Goal: Task Accomplishment & Management: Manage account settings

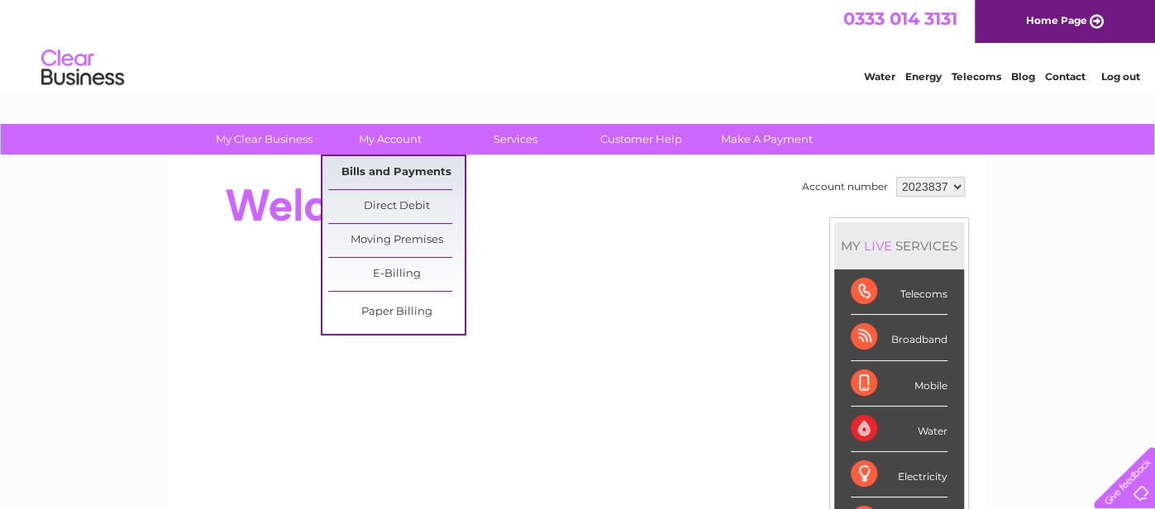
click at [424, 169] on link "Bills and Payments" at bounding box center [396, 172] width 136 height 33
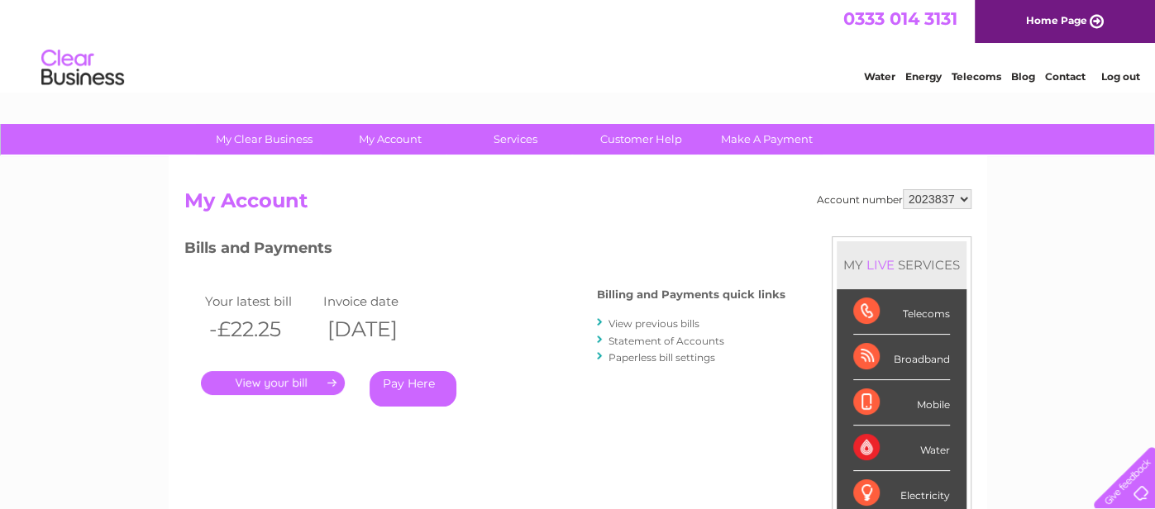
click at [642, 321] on link "View previous bills" at bounding box center [653, 323] width 91 height 12
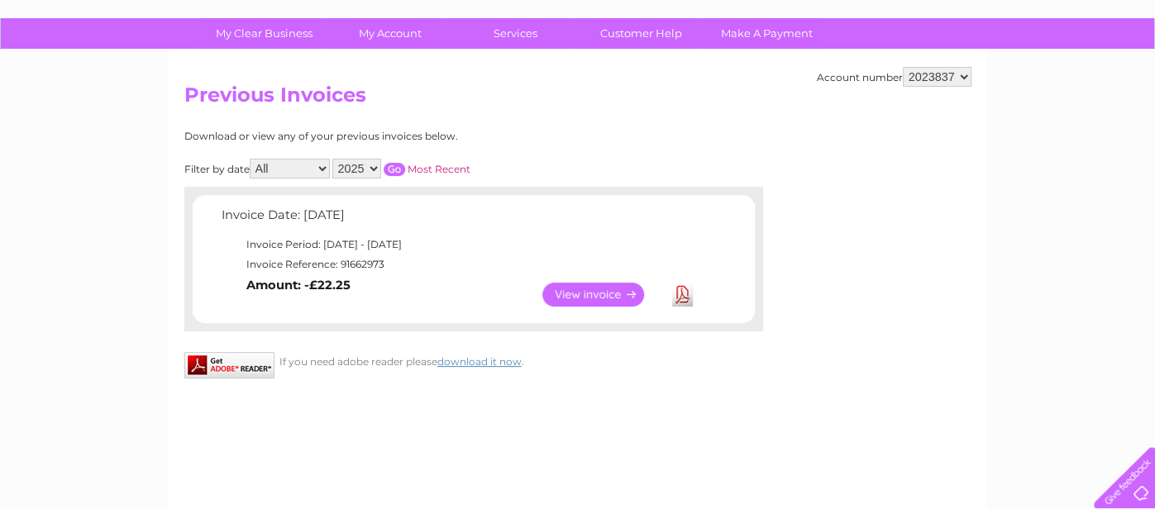
scroll to position [73, 0]
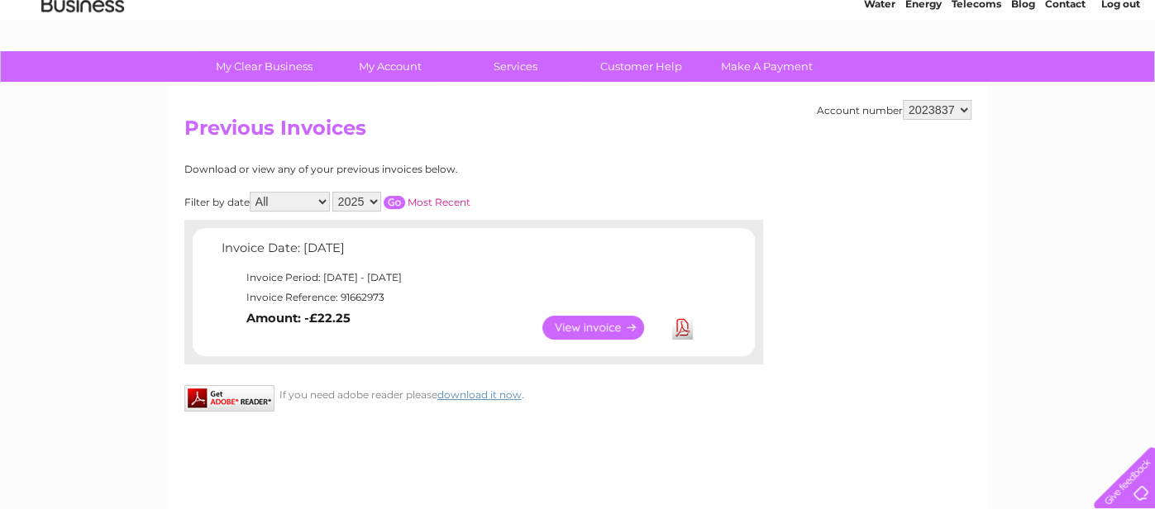
click at [388, 197] on input "button" at bounding box center [393, 202] width 21 height 13
click at [961, 106] on select "2023837" at bounding box center [937, 110] width 69 height 20
click at [963, 106] on select "2023837" at bounding box center [937, 110] width 69 height 20
click at [956, 102] on select "2023837" at bounding box center [937, 110] width 69 height 20
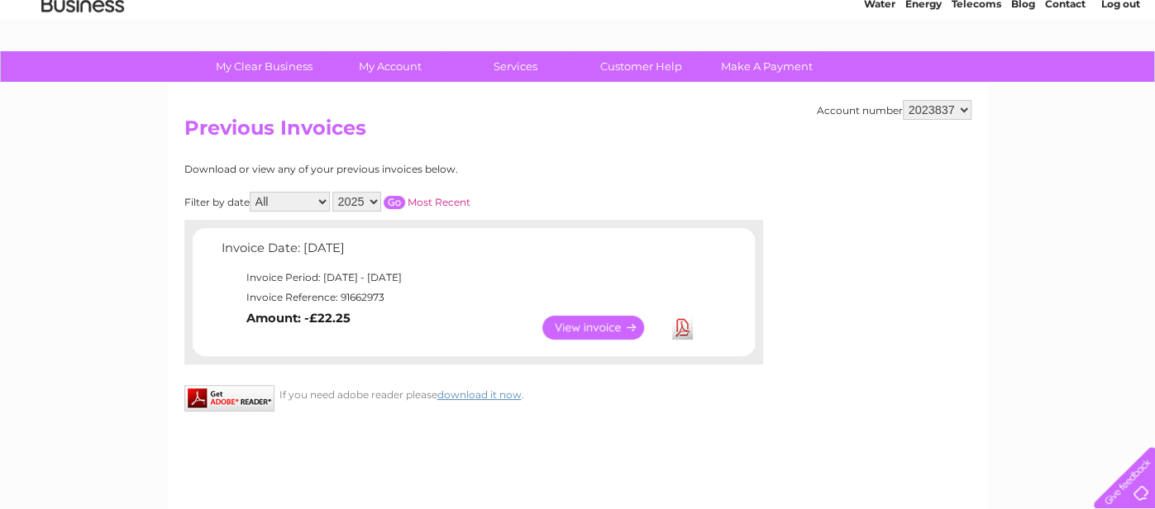
click at [956, 102] on select "2023837" at bounding box center [937, 110] width 69 height 20
click at [906, 100] on select "2023837" at bounding box center [937, 110] width 69 height 20
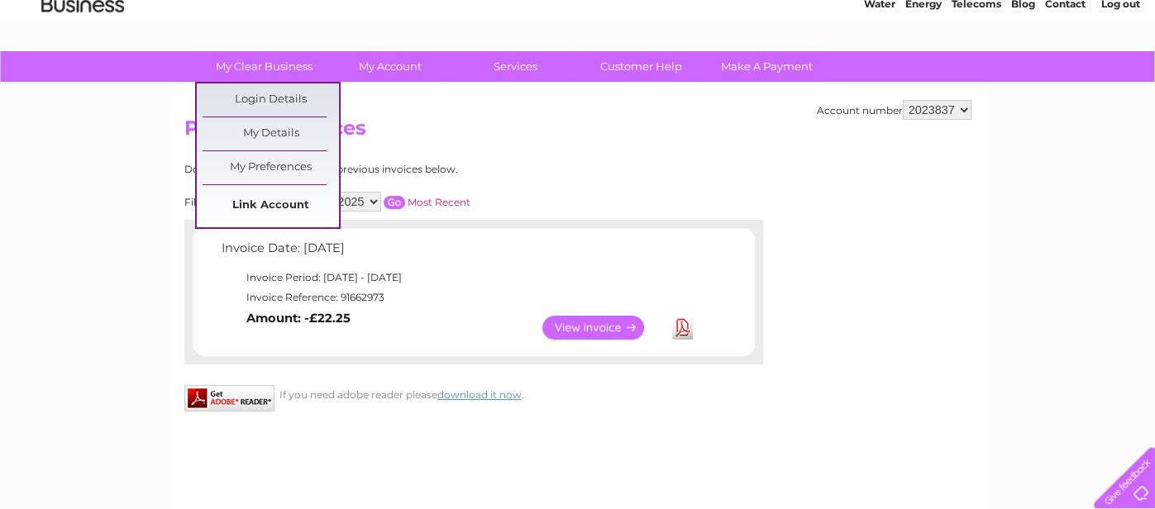
click at [290, 200] on link "Link Account" at bounding box center [270, 205] width 136 height 33
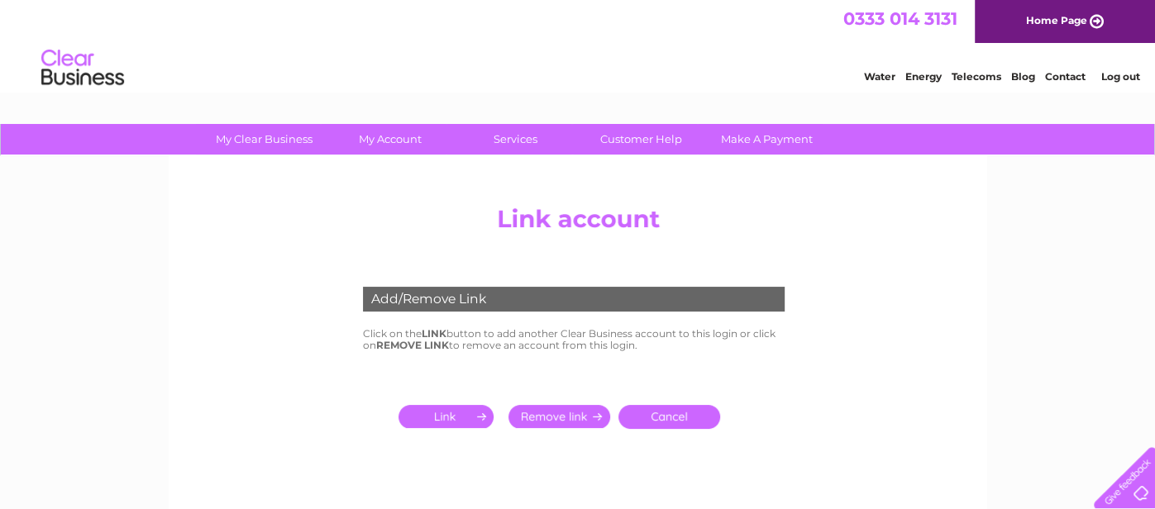
click at [453, 414] on input "submit" at bounding box center [449, 416] width 102 height 23
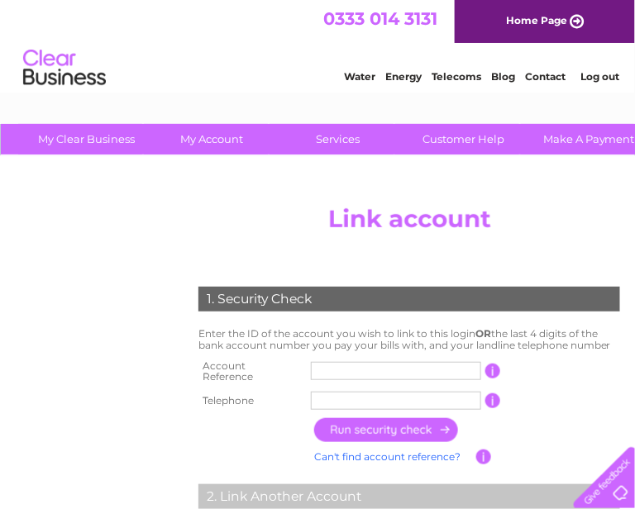
click at [458, 371] on input "text" at bounding box center [396, 371] width 170 height 18
click at [360, 372] on input "3368" at bounding box center [396, 371] width 170 height 18
type input "30318853"
click at [338, 421] on input "button" at bounding box center [386, 430] width 145 height 24
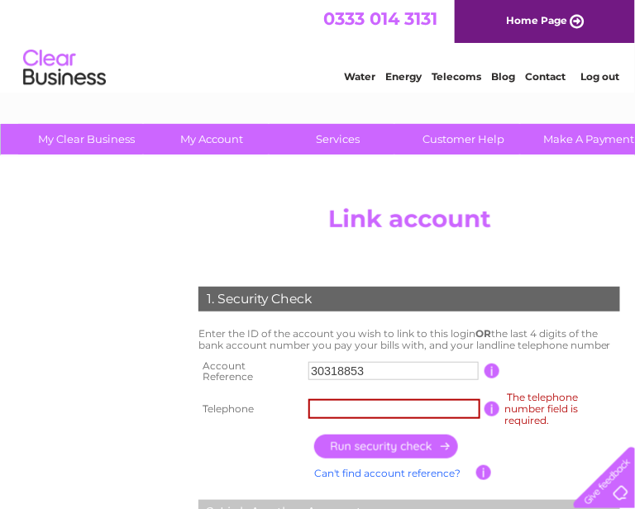
click at [345, 405] on input "text" at bounding box center [394, 409] width 172 height 20
type input "07760753372"
click at [418, 443] on input "button" at bounding box center [386, 447] width 145 height 24
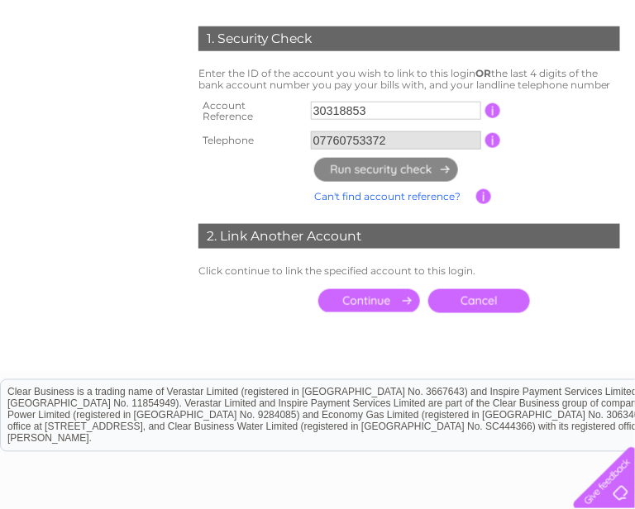
scroll to position [264, 0]
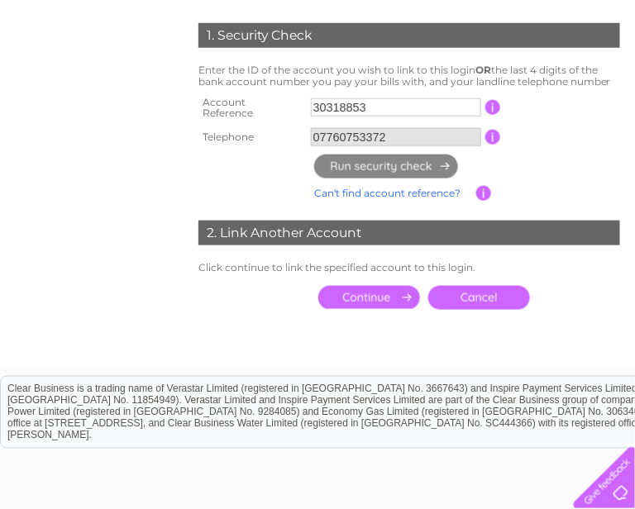
click at [396, 292] on input "submit" at bounding box center [369, 297] width 102 height 23
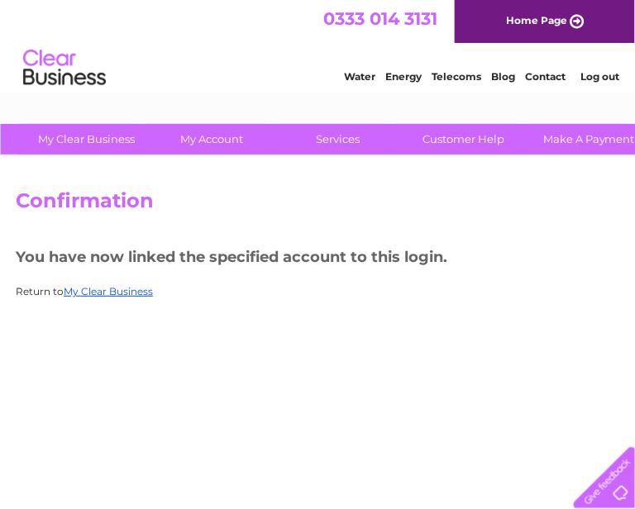
click at [364, 274] on div "Confirmation You have now linked the specified account to this login. Return to…" at bounding box center [409, 387] width 818 height 463
click at [143, 291] on link "My Clear Business" at bounding box center [108, 291] width 89 height 12
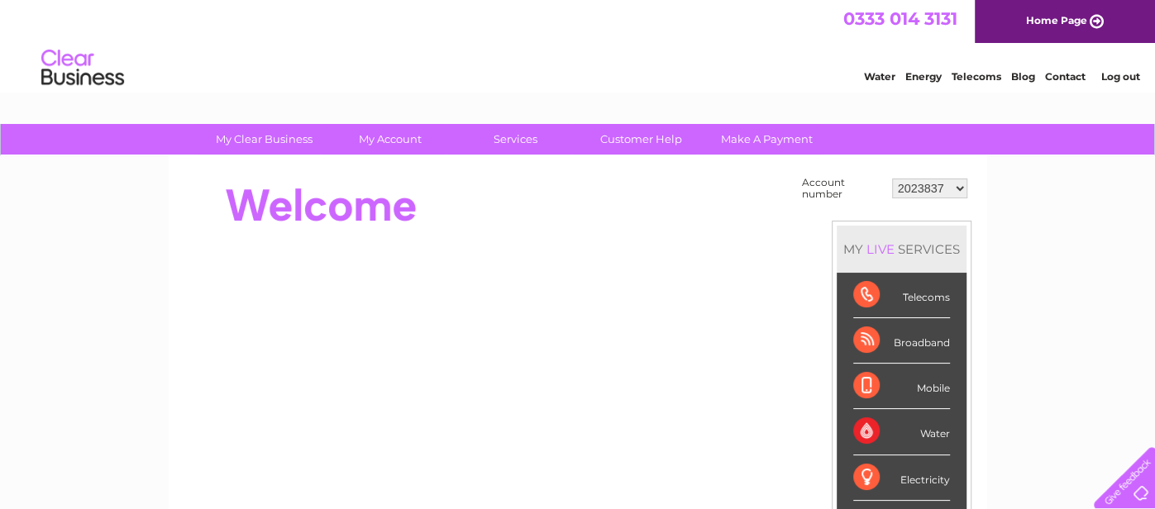
click at [634, 184] on select "2023837 30318853" at bounding box center [929, 189] width 75 height 20
select select "30318853"
click at [634, 179] on select "2023837 30318853" at bounding box center [929, 189] width 75 height 20
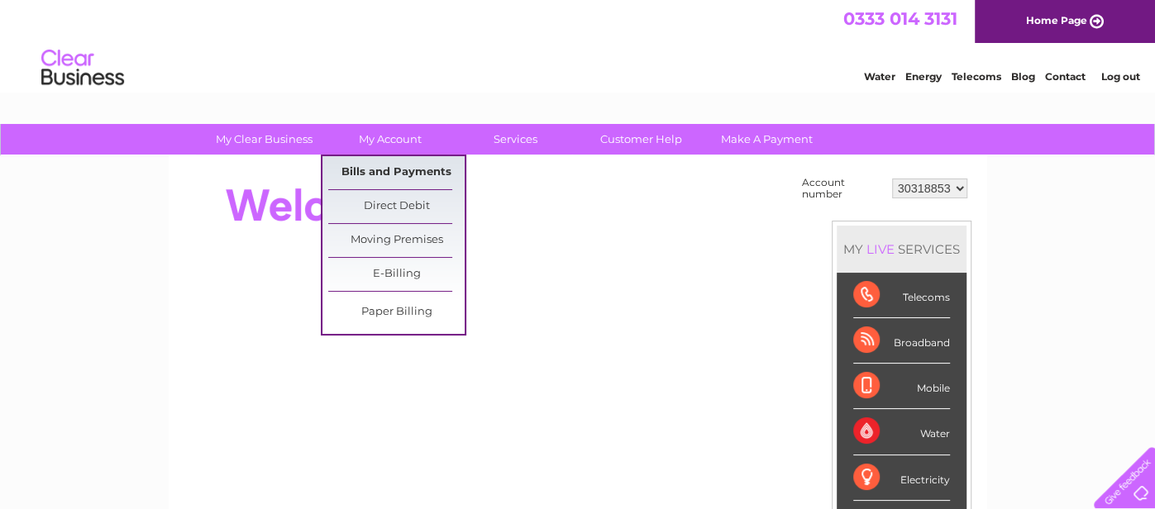
click at [415, 171] on link "Bills and Payments" at bounding box center [396, 172] width 136 height 33
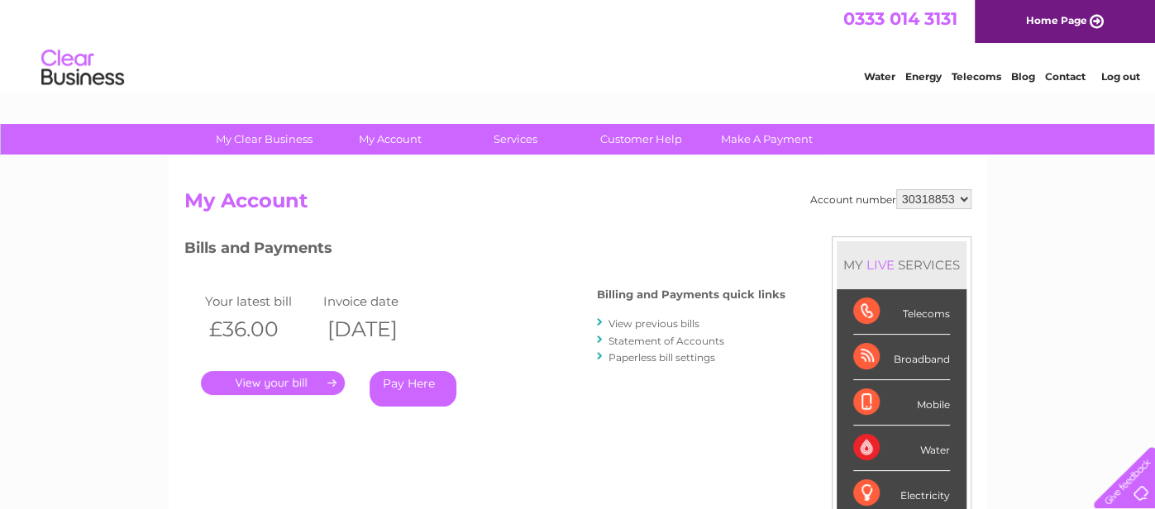
click at [622, 323] on link "View previous bills" at bounding box center [653, 323] width 91 height 12
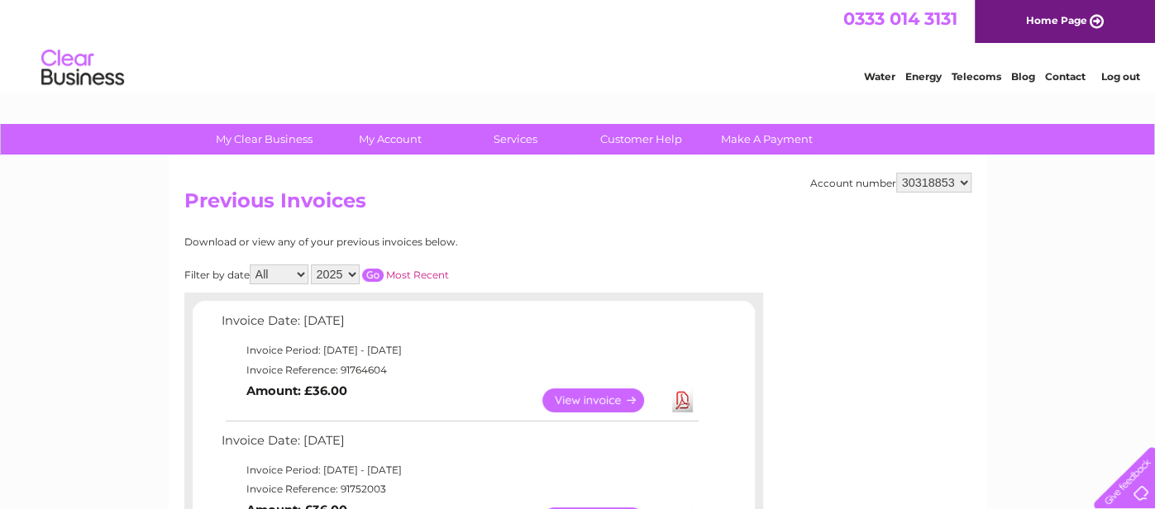
click at [479, 462] on td "Invoice Period: [DATE] - [DATE]" at bounding box center [458, 470] width 483 height 20
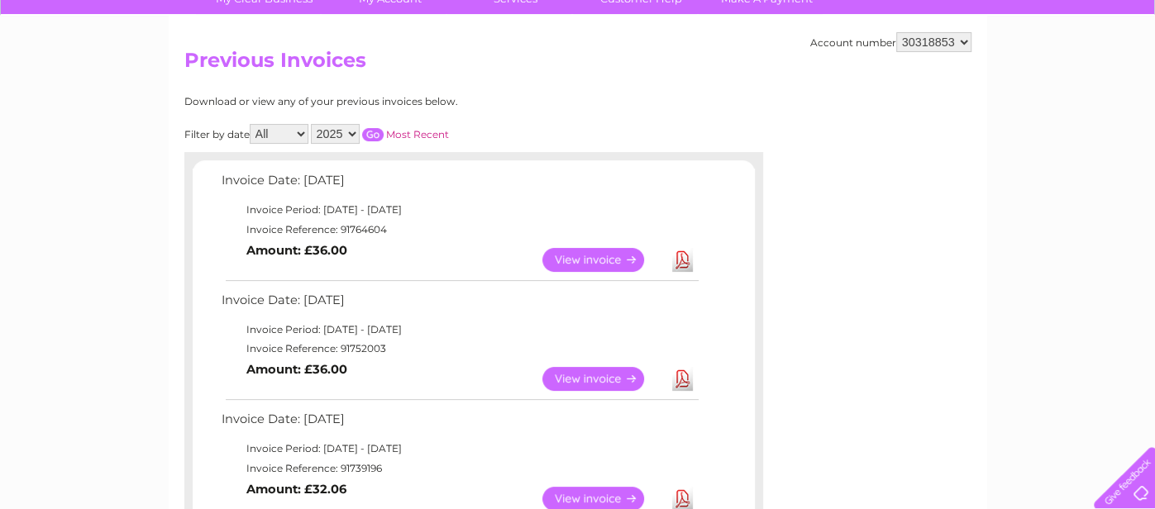
scroll to position [231, 0]
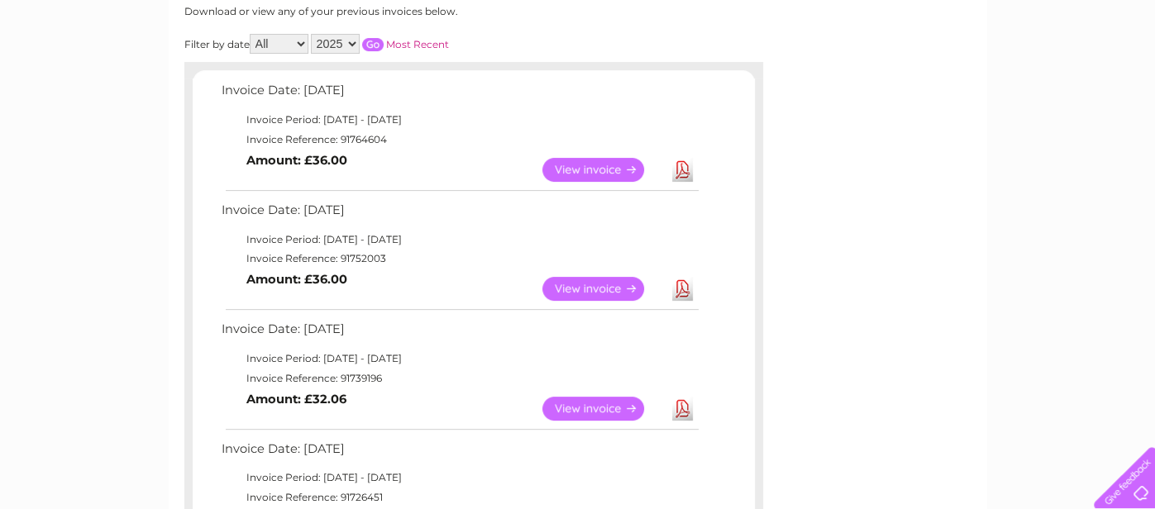
click at [558, 288] on link "View" at bounding box center [602, 289] width 121 height 24
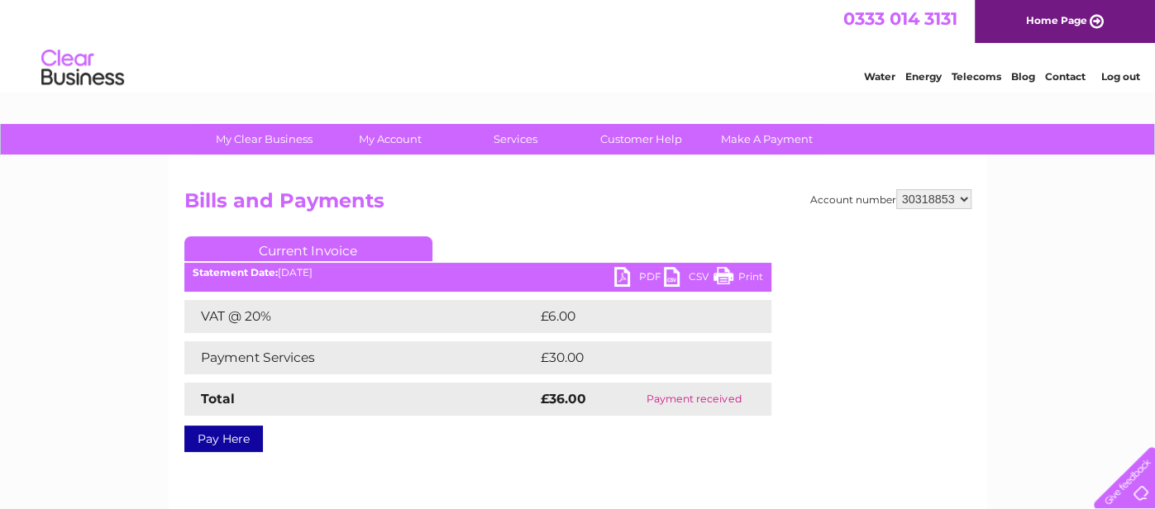
click at [718, 273] on link "Print" at bounding box center [738, 279] width 50 height 24
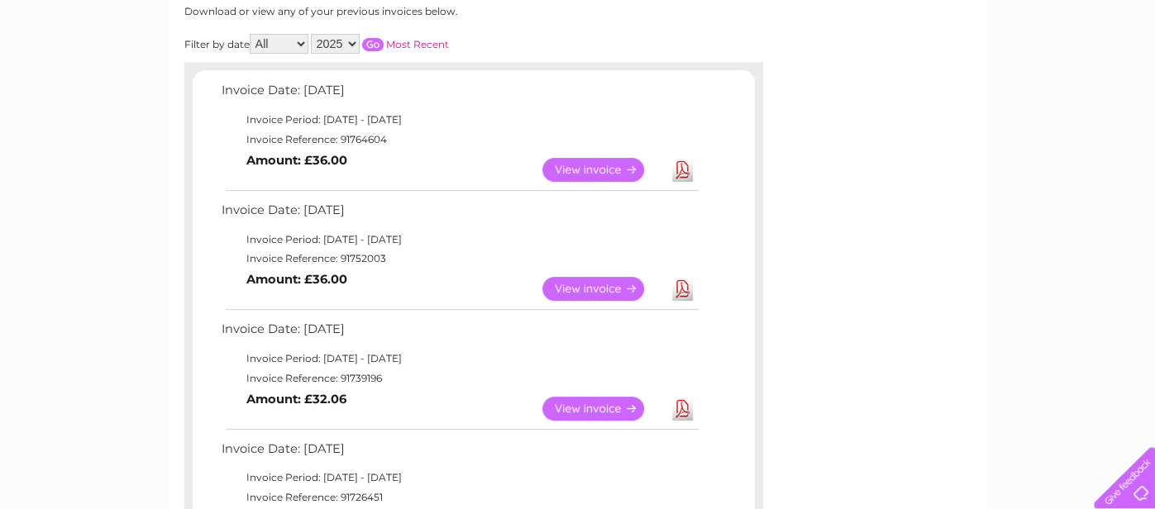
click at [607, 406] on link "View" at bounding box center [602, 409] width 121 height 24
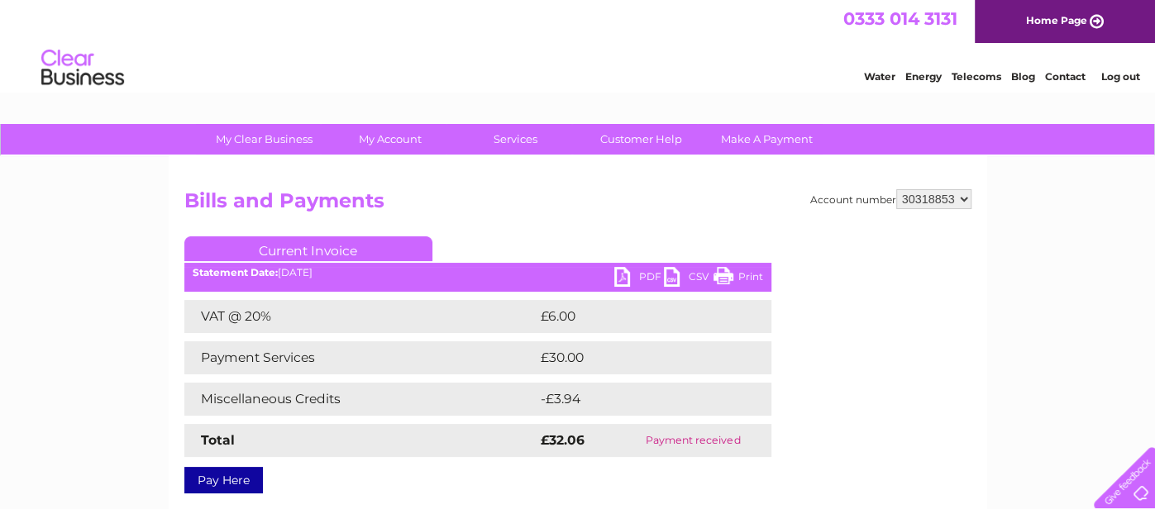
click at [722, 276] on link "Print" at bounding box center [738, 279] width 50 height 24
